Goal: Navigation & Orientation: Find specific page/section

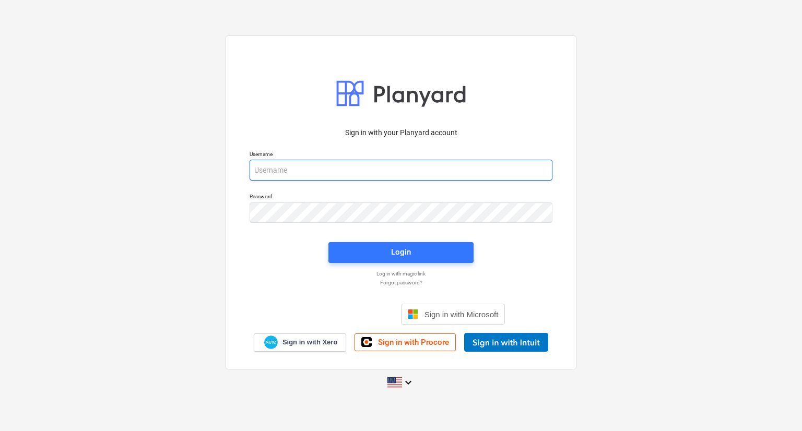
click at [316, 166] on input "email" at bounding box center [401, 170] width 303 height 21
type input "[PERSON_NAME][EMAIL_ADDRESS][DOMAIN_NAME]"
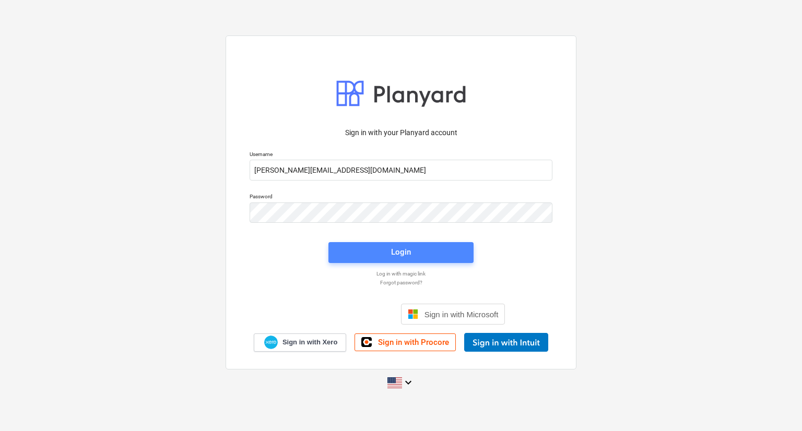
click at [396, 253] on div "Login" at bounding box center [401, 253] width 20 height 14
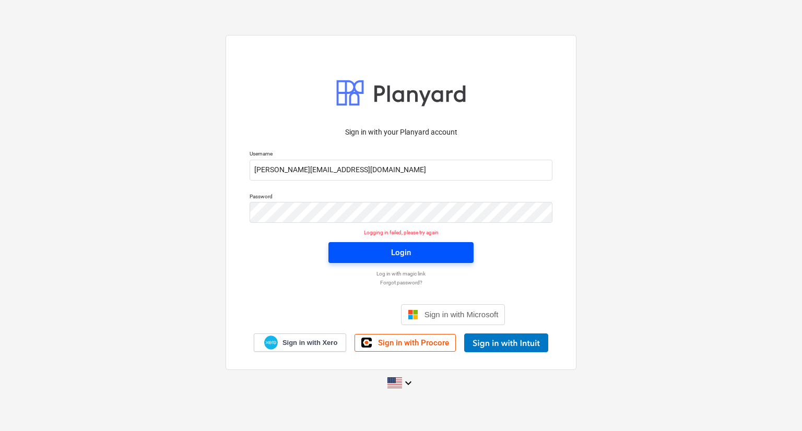
click at [353, 257] on span "Login" at bounding box center [401, 253] width 120 height 14
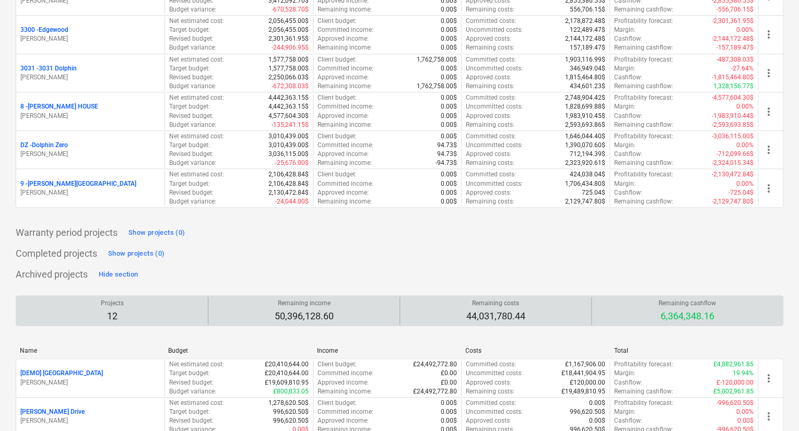
scroll to position [313, 0]
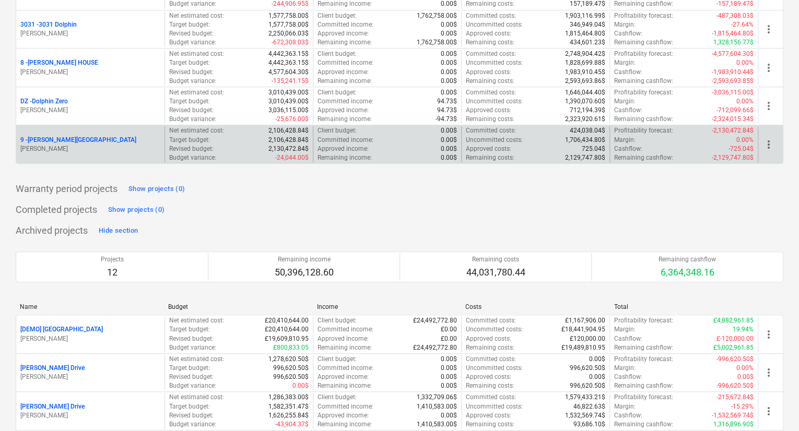
click at [64, 138] on p "9 - [PERSON_NAME][GEOGRAPHIC_DATA]" at bounding box center [78, 140] width 116 height 9
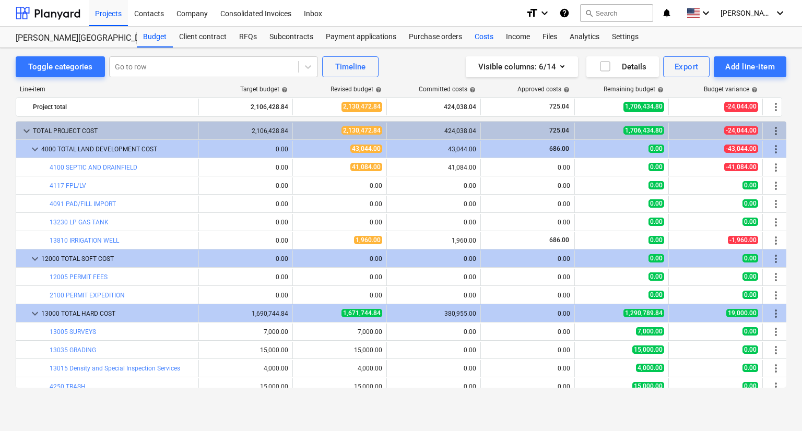
click at [488, 37] on div "Costs" at bounding box center [484, 37] width 31 height 21
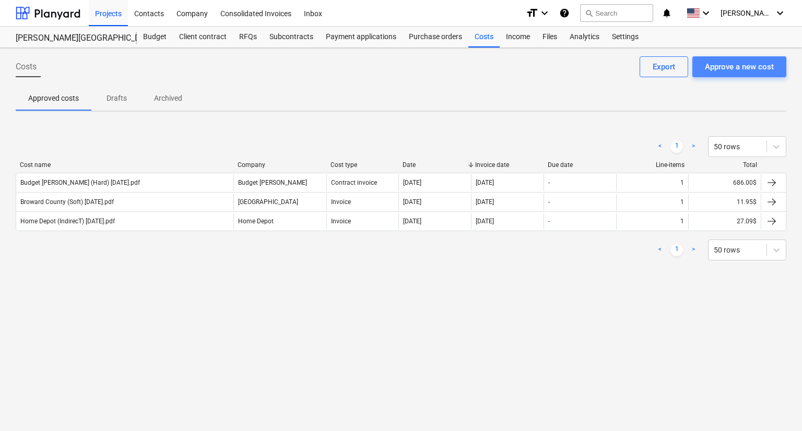
click at [709, 64] on div "Approve a new cost" at bounding box center [739, 67] width 69 height 14
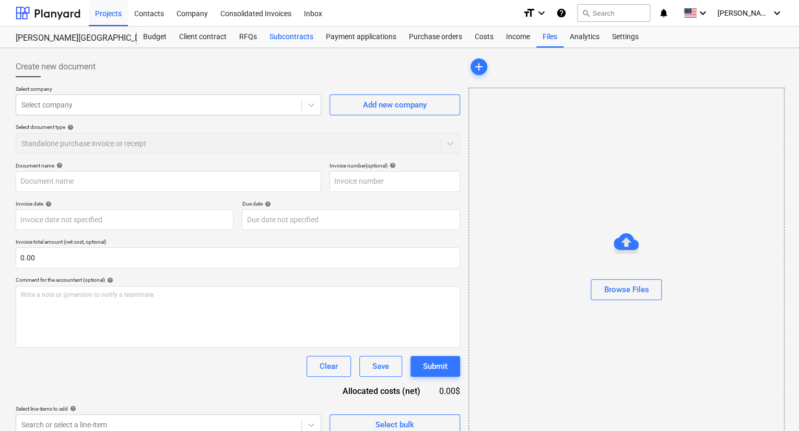
click at [275, 41] on div "Subcontracts" at bounding box center [291, 37] width 56 height 21
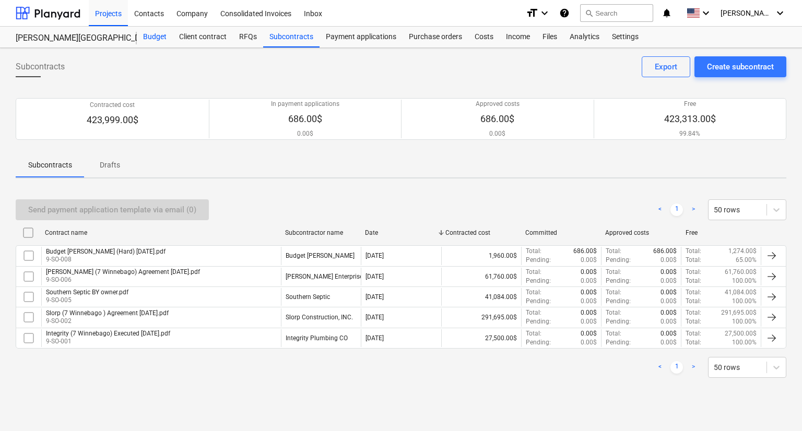
click at [155, 37] on div "Budget" at bounding box center [155, 37] width 36 height 21
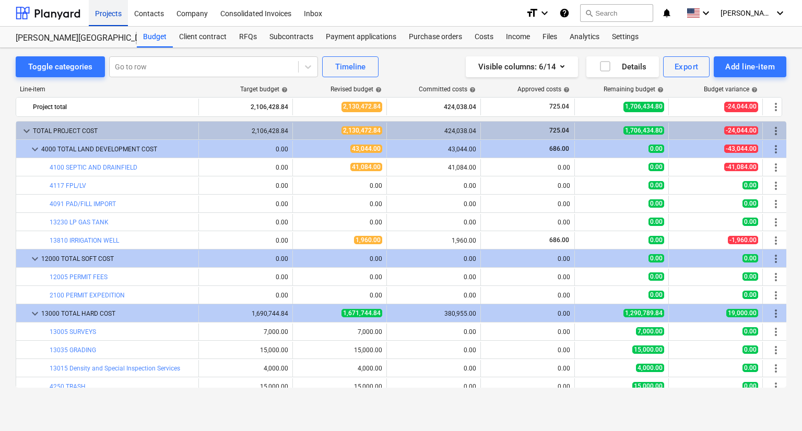
click at [113, 16] on div "Projects" at bounding box center [108, 12] width 39 height 27
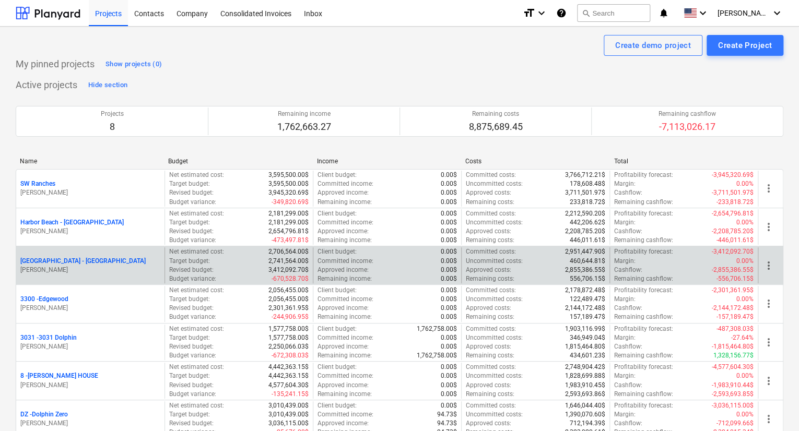
click at [56, 259] on p "[GEOGRAPHIC_DATA] - [GEOGRAPHIC_DATA]" at bounding box center [82, 261] width 125 height 9
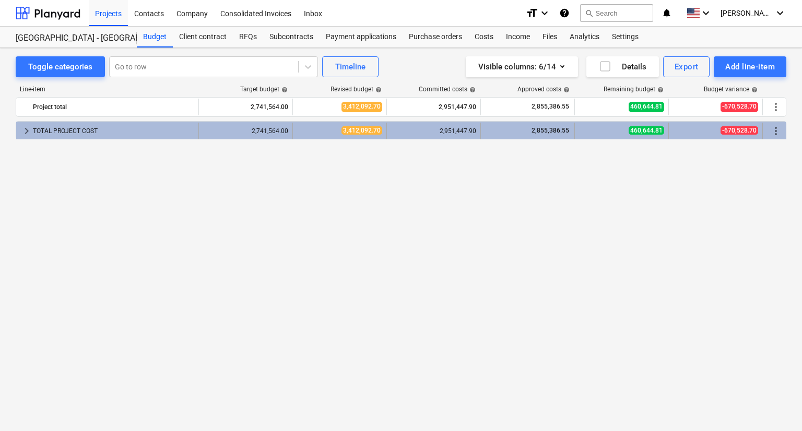
click at [21, 126] on span "keyboard_arrow_right" at bounding box center [26, 131] width 13 height 13
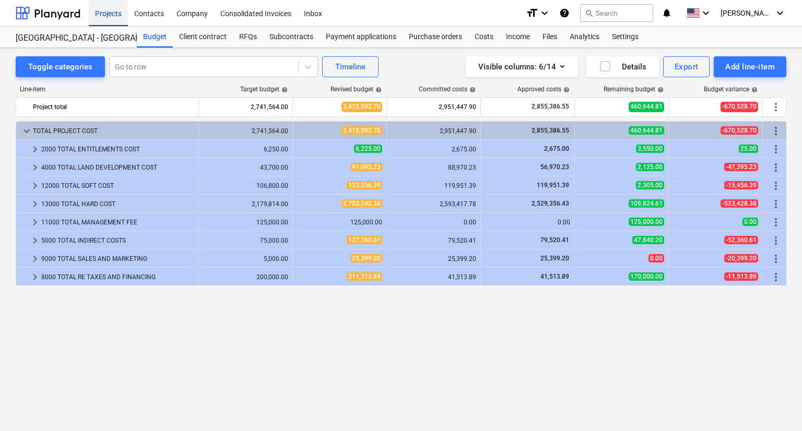
click at [100, 11] on div "Projects" at bounding box center [108, 12] width 39 height 27
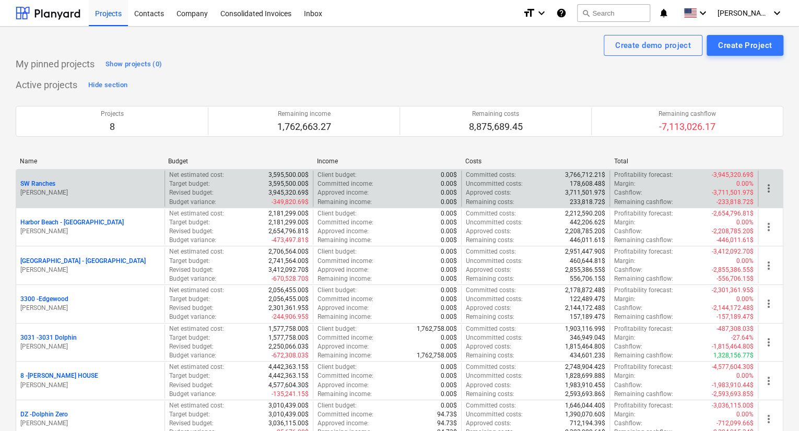
click at [46, 188] on p "SW Ranches" at bounding box center [37, 184] width 35 height 9
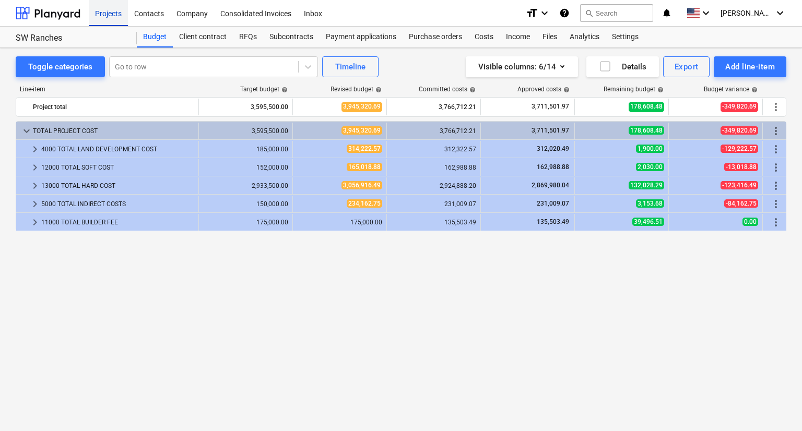
click at [104, 15] on div "Projects" at bounding box center [108, 12] width 39 height 27
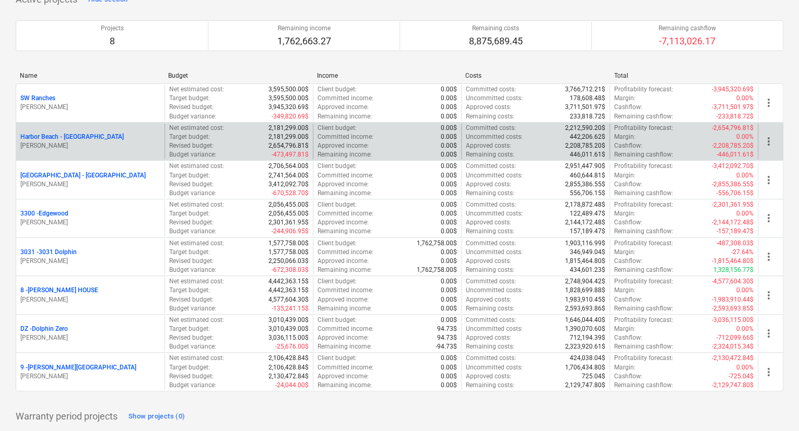
scroll to position [104, 0]
